Goal: Obtain resource: Obtain resource

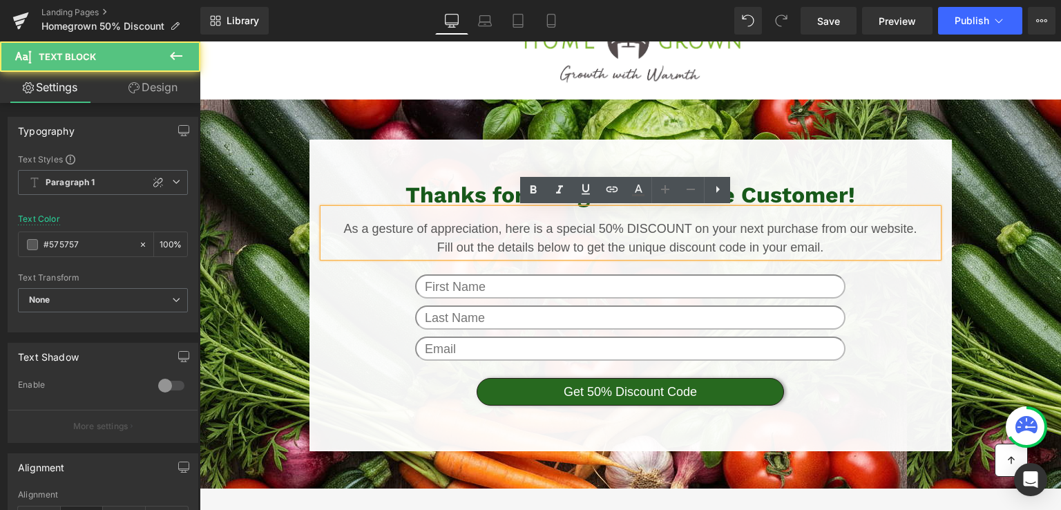
click at [462, 240] on p "Fill out the details below to get the unique discount code in your email." at bounding box center [630, 247] width 615 height 19
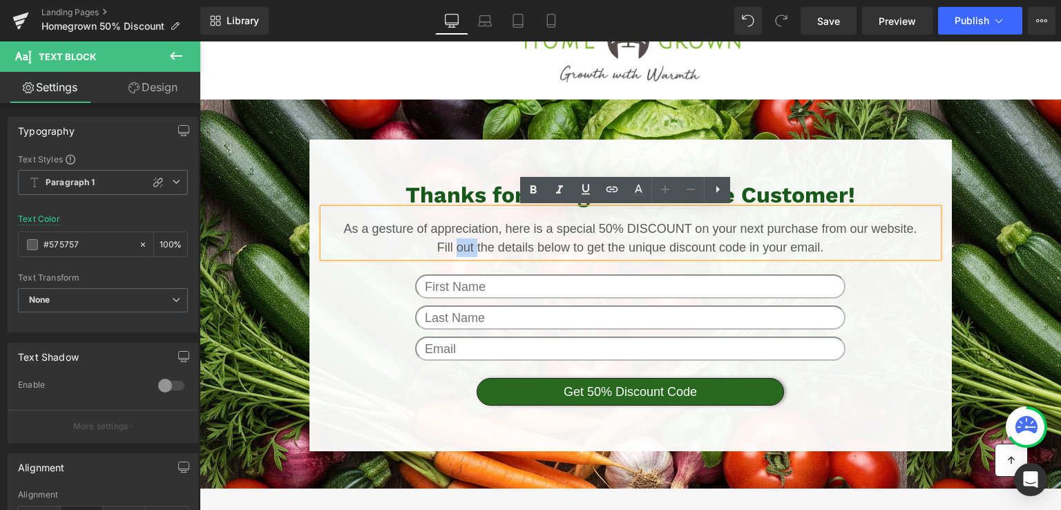
click at [462, 240] on p "Fill out the details below to get the unique discount code in your email." at bounding box center [630, 247] width 615 height 19
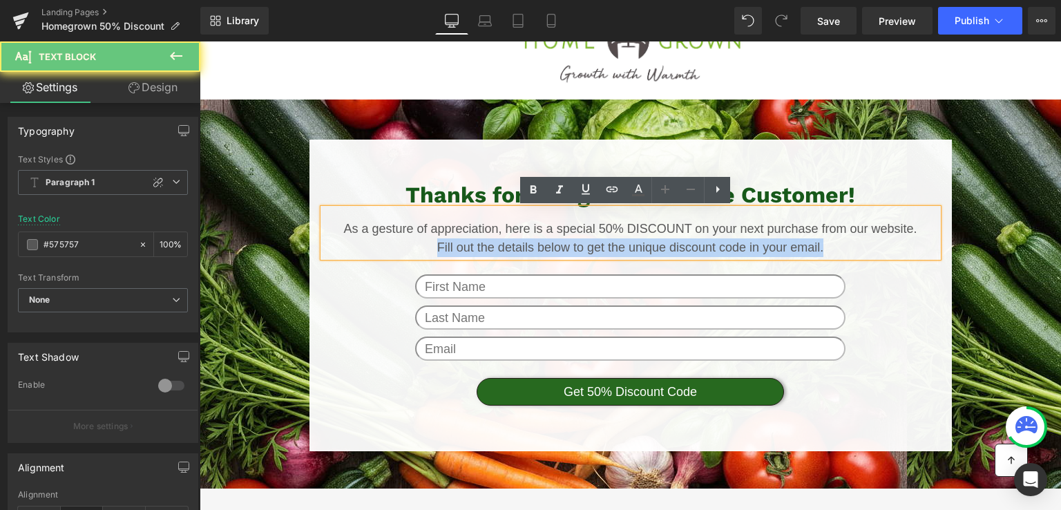
click at [462, 240] on p "Fill out the details below to get the unique discount code in your email." at bounding box center [630, 247] width 615 height 19
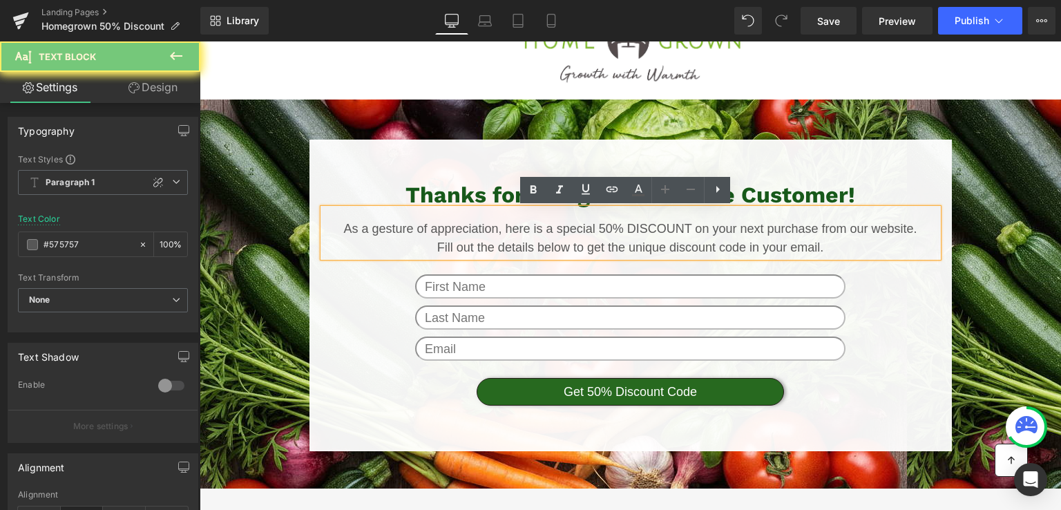
click at [459, 236] on p "As a gesture of appreciation, here is a special 50% DISCOUNT on your next purch…" at bounding box center [630, 229] width 615 height 19
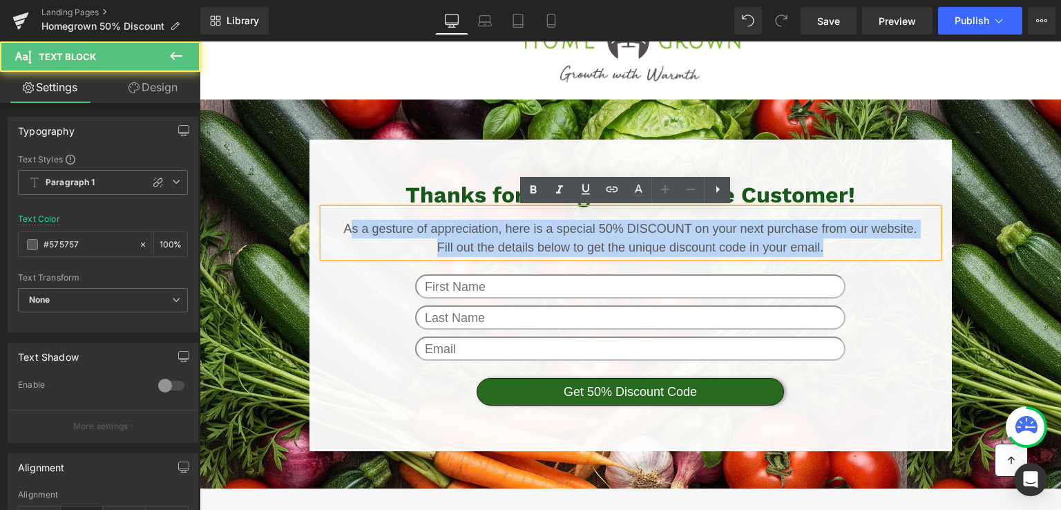
drag, startPoint x: 413, startPoint y: 230, endPoint x: 868, endPoint y: 242, distance: 454.7
click at [868, 242] on div "As a gesture of appreciation, here is a special 50% DISCOUNT on your next purch…" at bounding box center [630, 233] width 615 height 48
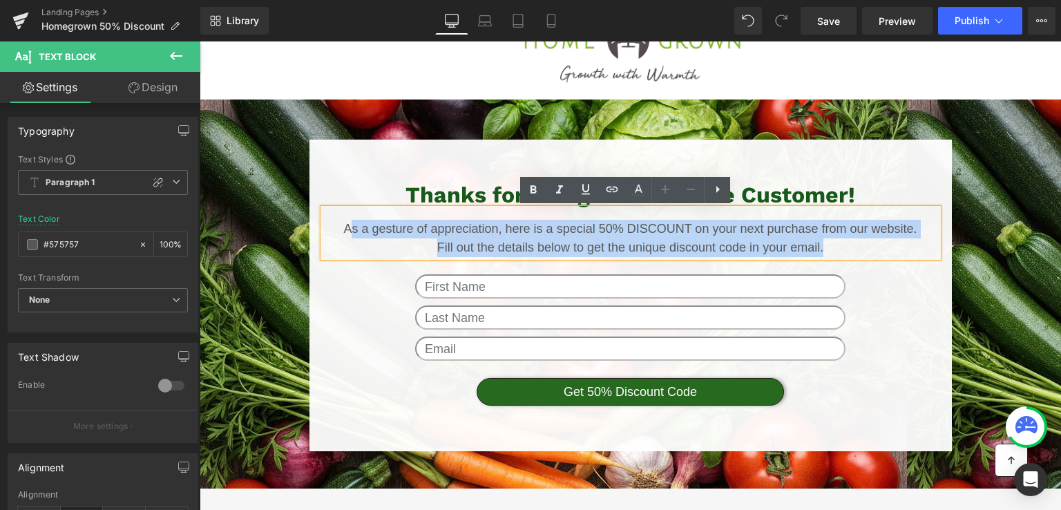
copy div "s a gesture of appreciation, here is a special 50% DISCOUNT on your next purcha…"
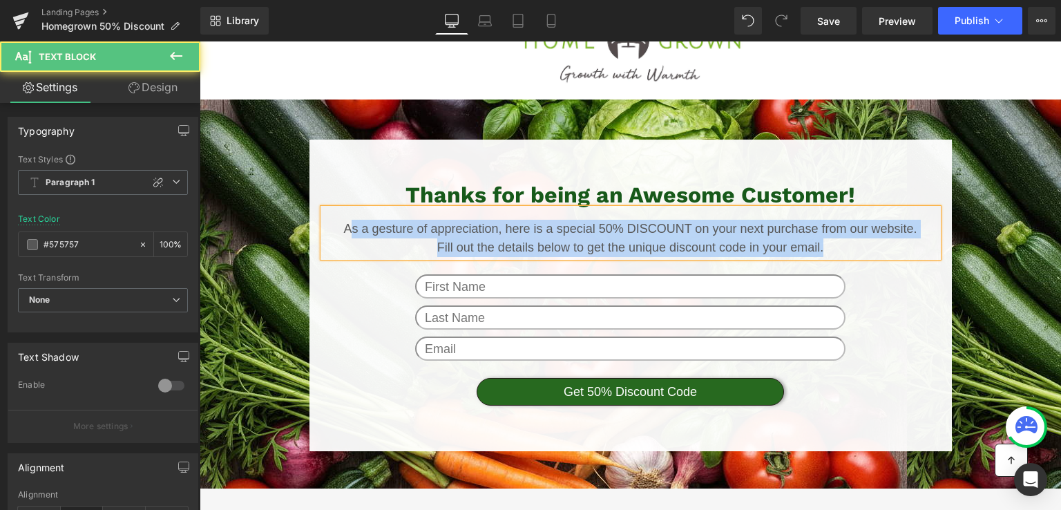
drag, startPoint x: 361, startPoint y: 242, endPoint x: 347, endPoint y: 234, distance: 16.1
click at [361, 242] on p "Fill out the details below to get the unique discount code in your email." at bounding box center [630, 247] width 615 height 19
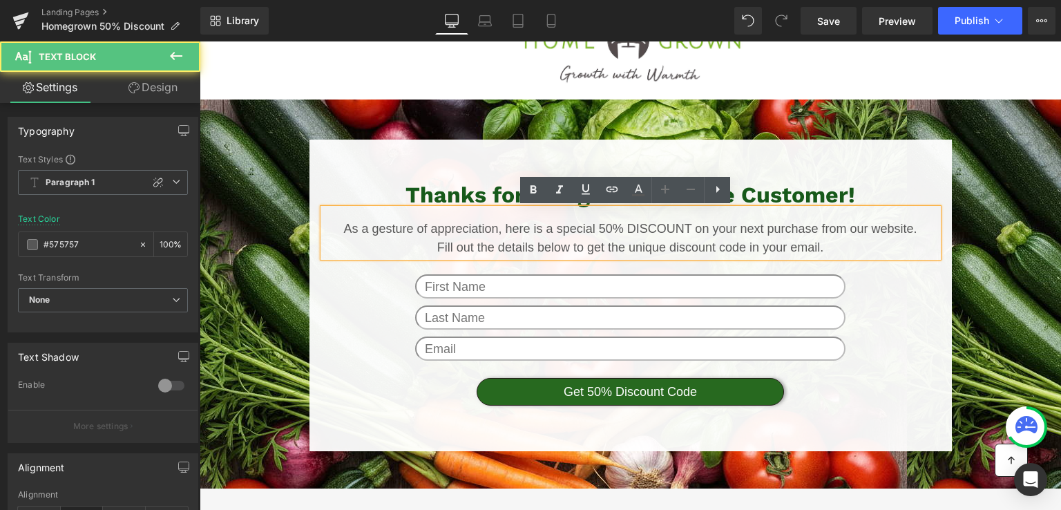
click at [337, 219] on div "As a gesture of appreciation, here is a special 50% DISCOUNT on your next purch…" at bounding box center [630, 233] width 615 height 48
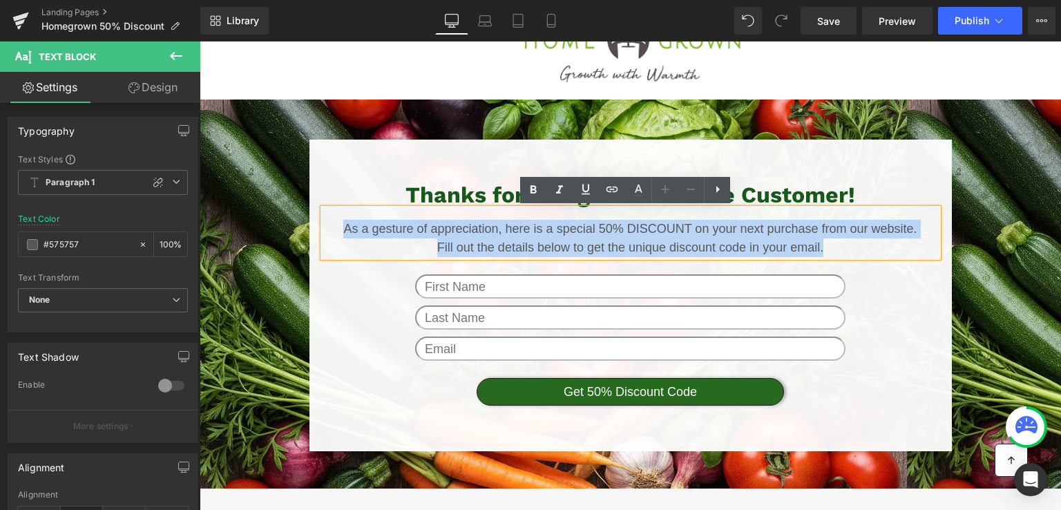
drag, startPoint x: 336, startPoint y: 222, endPoint x: 838, endPoint y: 254, distance: 502.4
click at [838, 254] on div "As a gesture of appreciation, here is a special 50% DISCOUNT on your next purch…" at bounding box center [630, 233] width 615 height 48
copy div "As a gesture of appreciation, here is a special 50% DISCOUNT on your next purch…"
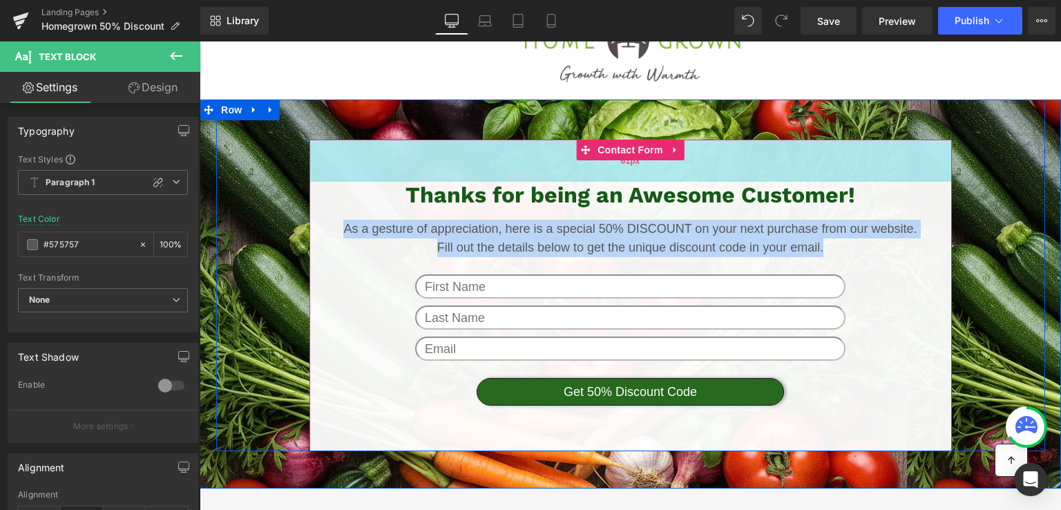
click at [338, 148] on div "61px" at bounding box center [630, 161] width 642 height 42
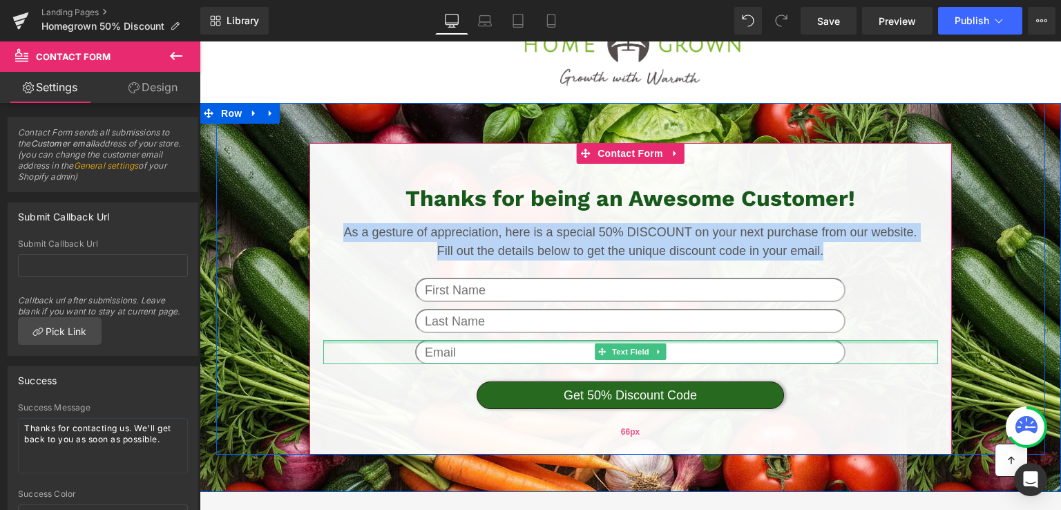
scroll to position [69, 0]
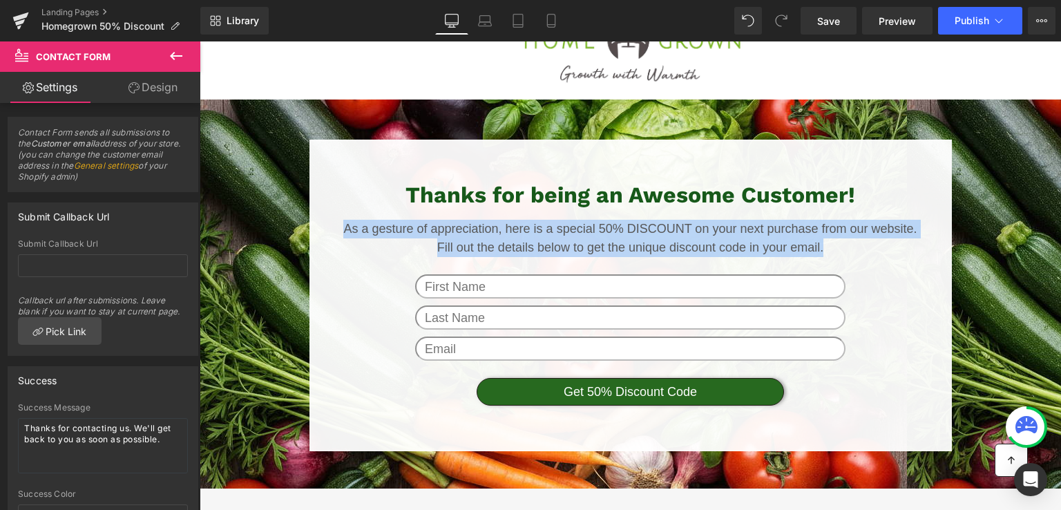
click at [410, 191] on h2 "Thanks for being an Awesome Customer!" at bounding box center [630, 195] width 615 height 26
click at [873, 267] on div "Thanks for being an Awesome Customer! Heading As a gesture of appreciation, her…" at bounding box center [630, 294] width 615 height 224
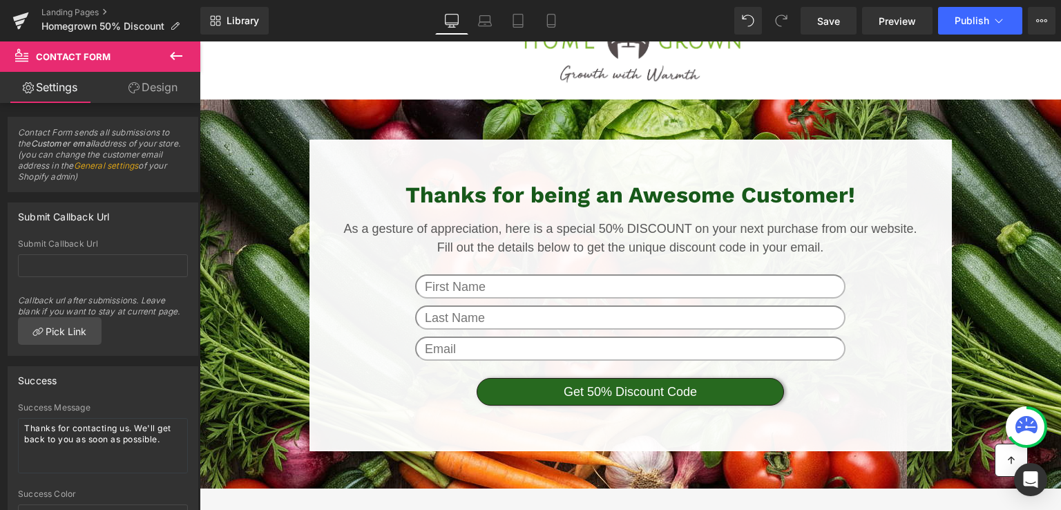
click at [656, 188] on link at bounding box center [663, 195] width 15 height 17
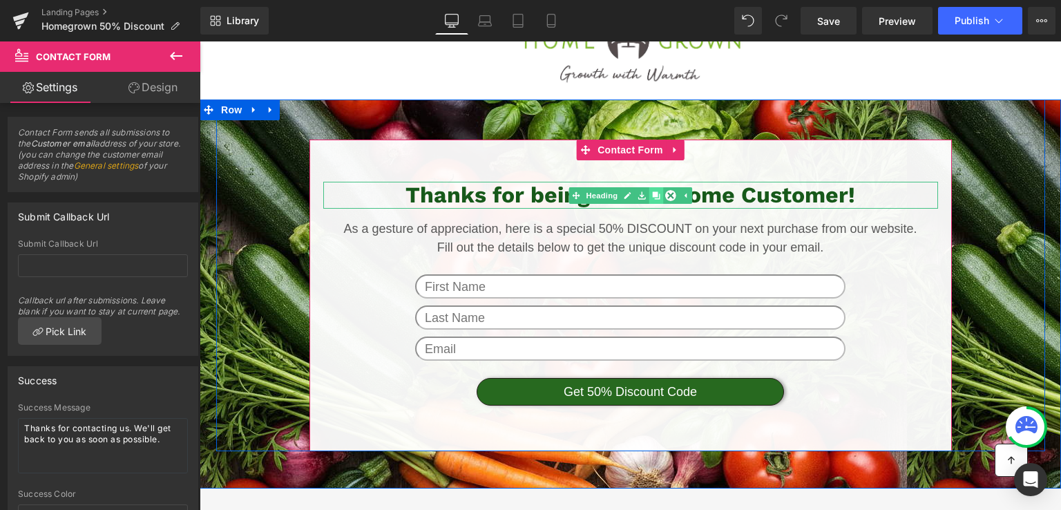
click at [654, 190] on link at bounding box center [656, 195] width 15 height 17
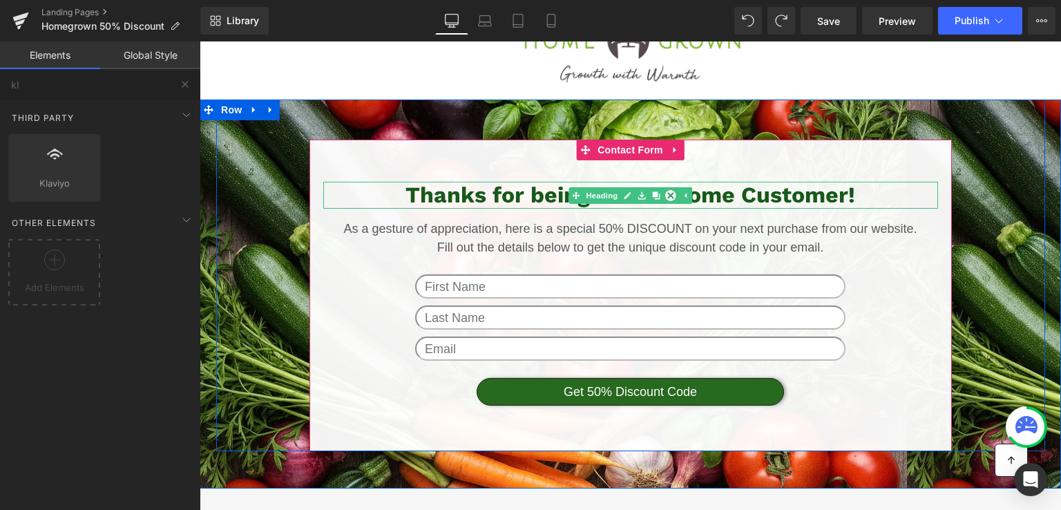
click at [792, 202] on h2 "Thanks for being an Awesome Customer!" at bounding box center [630, 195] width 615 height 26
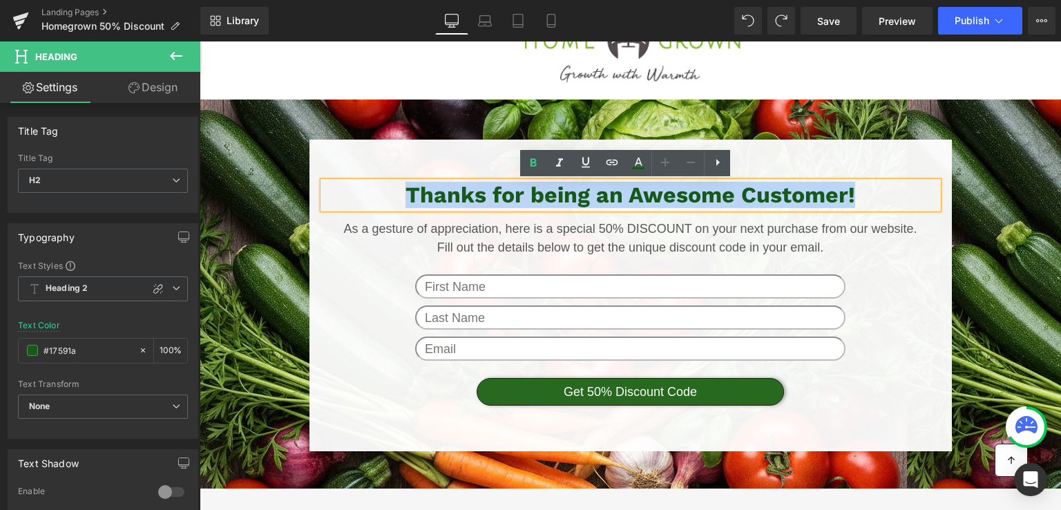
copy h2 "Thanks for being an Awesome Customer!"
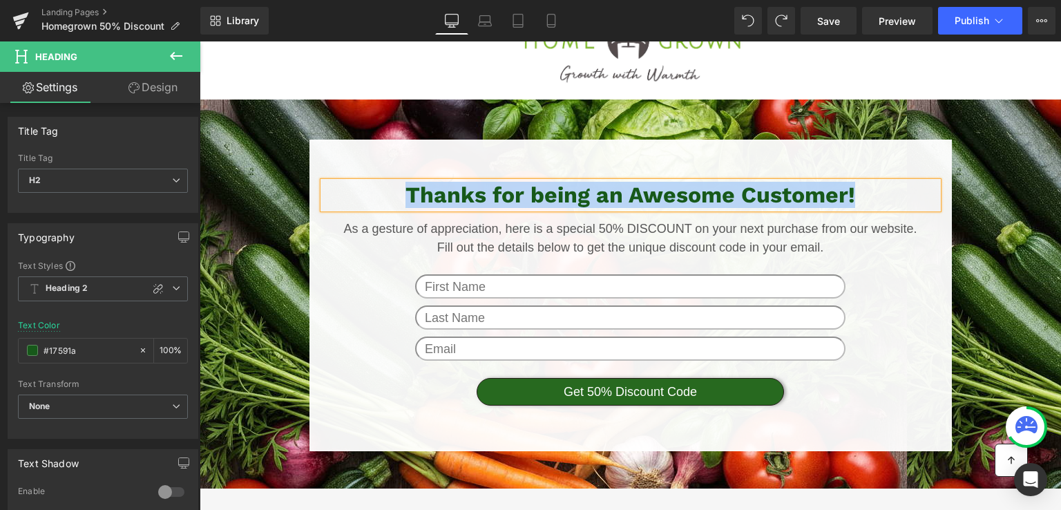
click at [587, 246] on p "Fill out the details below to get the unique discount code in your email." at bounding box center [630, 247] width 615 height 19
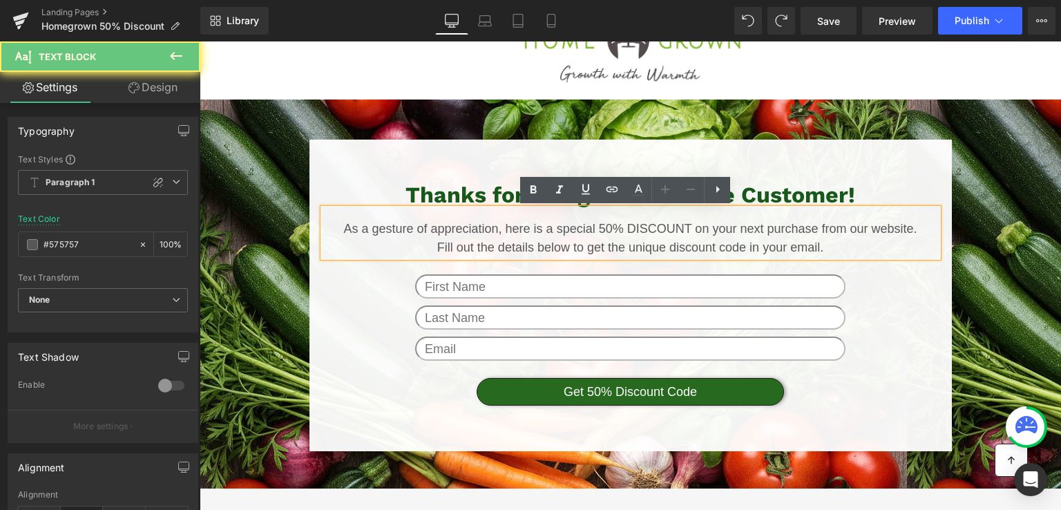
click at [587, 246] on p "Fill out the details below to get the unique discount code in your email." at bounding box center [630, 247] width 615 height 19
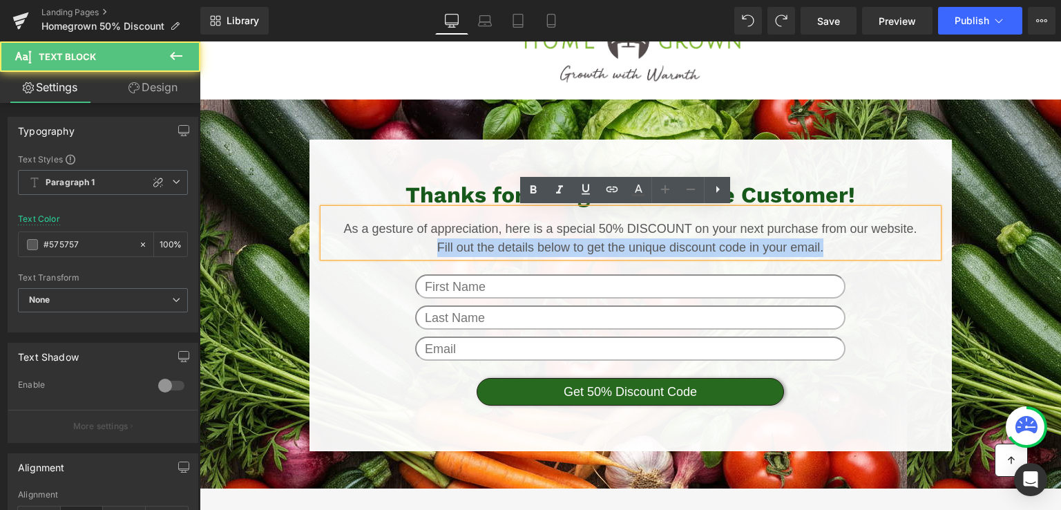
click at [587, 246] on p "Fill out the details below to get the unique discount code in your email." at bounding box center [630, 247] width 615 height 19
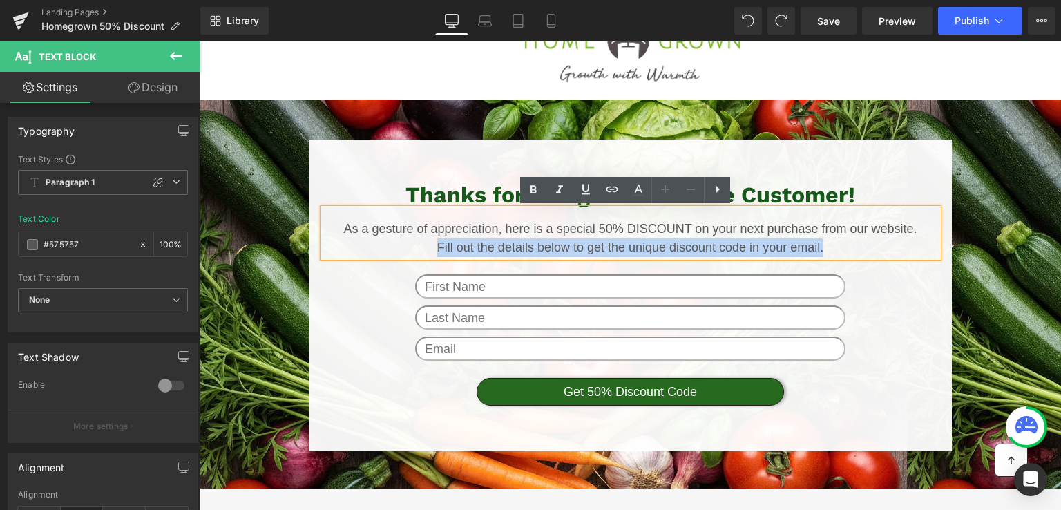
click at [430, 238] on p "Fill out the details below to get the unique discount code in your email." at bounding box center [630, 247] width 615 height 19
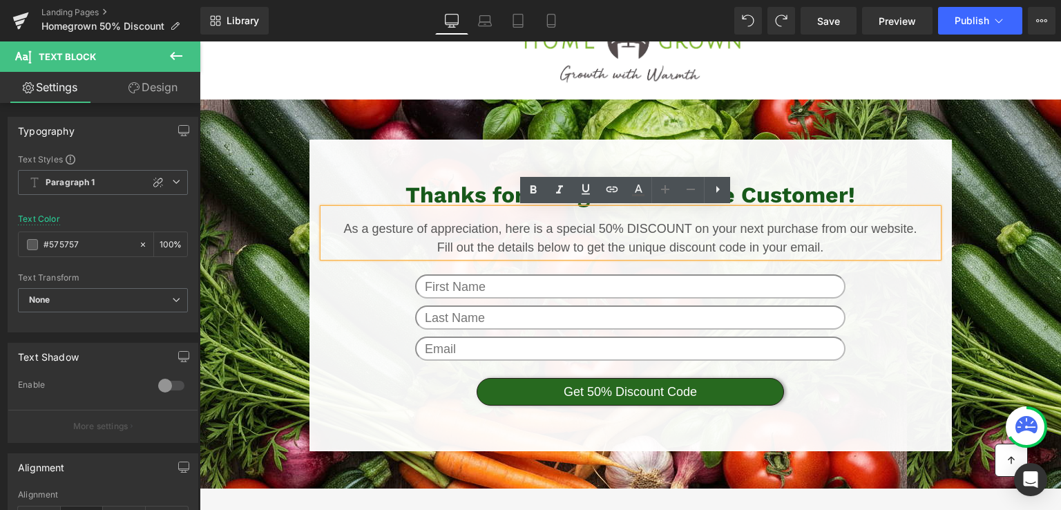
click at [346, 229] on p "As a gesture of appreciation, here is a special 50% DISCOUNT on your next purch…" at bounding box center [630, 229] width 615 height 19
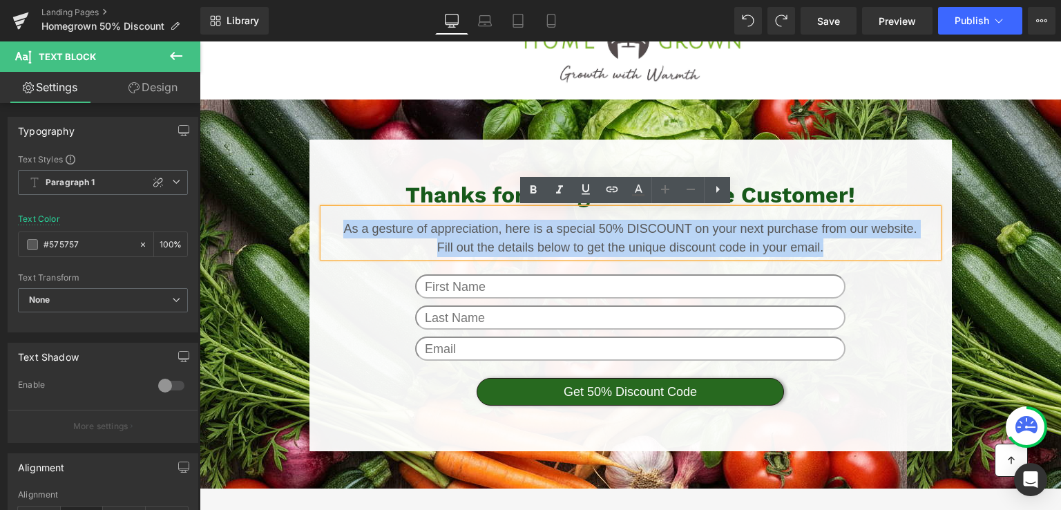
drag, startPoint x: 341, startPoint y: 224, endPoint x: 832, endPoint y: 254, distance: 491.3
click at [832, 254] on div "As a gesture of appreciation, here is a special 50% DISCOUNT on your next purch…" at bounding box center [630, 233] width 615 height 48
copy div "As a gesture of appreciation, here is a special 50% DISCOUNT on your next purch…"
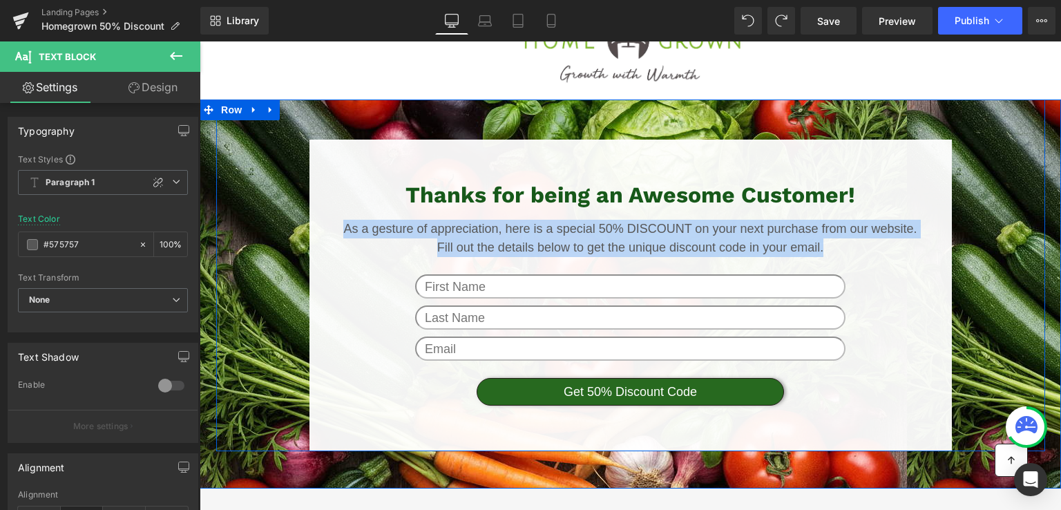
click at [1023, 164] on div "Thanks for being an Awesome Customer! Heading As a gesture of appreciation, her…" at bounding box center [630, 288] width 829 height 325
